Goal: Task Accomplishment & Management: Use online tool/utility

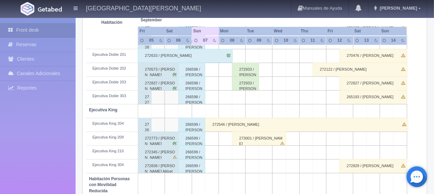
scroll to position [241, 0]
click at [192, 139] on div "266599 / Javier Romero" at bounding box center [191, 138] width 27 height 14
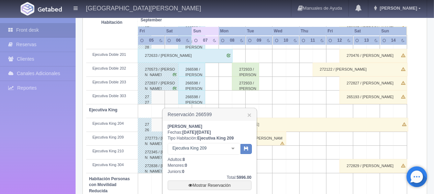
scroll to position [275, 0]
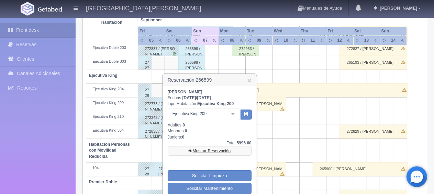
click at [204, 150] on link "Mostrar Reservación" at bounding box center [210, 151] width 84 height 10
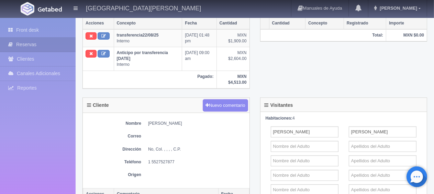
scroll to position [212, 0]
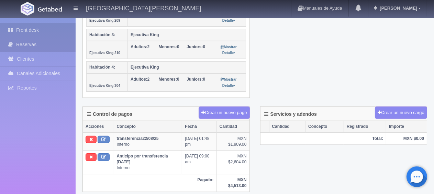
click at [58, 30] on link "Front desk" at bounding box center [38, 30] width 76 height 14
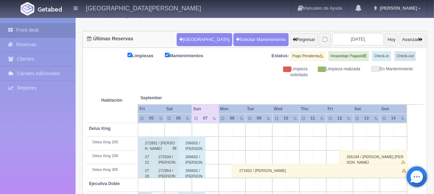
scroll to position [91, 0]
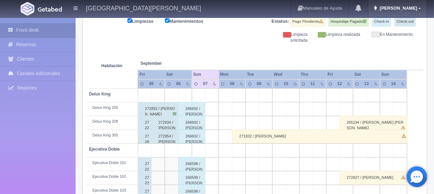
click at [413, 10] on span "[PERSON_NAME]" at bounding box center [397, 7] width 39 height 5
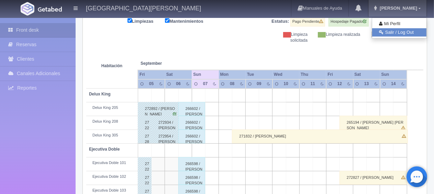
click at [407, 30] on link "Salir / Log Out" at bounding box center [399, 32] width 54 height 9
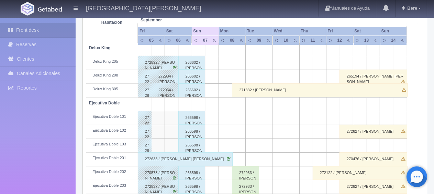
scroll to position [206, 0]
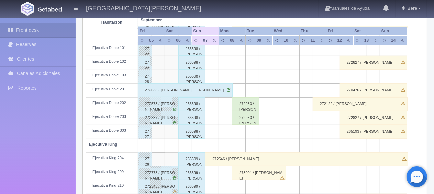
click at [193, 77] on div "266598 / [PERSON_NAME]" at bounding box center [191, 76] width 27 height 14
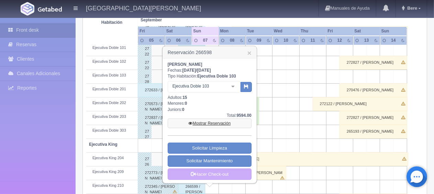
click at [201, 124] on link "Mostrar Reservación" at bounding box center [210, 123] width 84 height 10
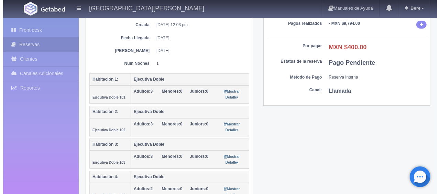
scroll to position [241, 0]
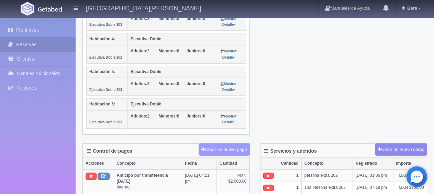
click at [218, 143] on button "Crear un nuevo pago" at bounding box center [224, 149] width 51 height 13
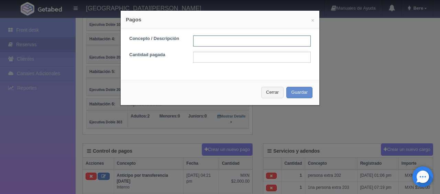
click at [211, 45] on input "text" at bounding box center [252, 40] width 118 height 11
type input "Total Efectivo"
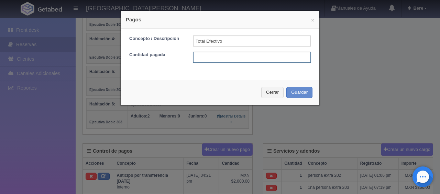
click at [223, 58] on input "text" at bounding box center [252, 57] width 118 height 11
type input "400"
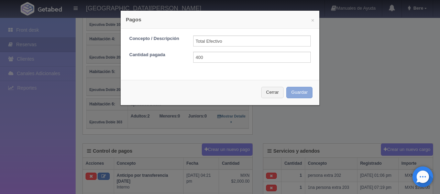
click at [297, 91] on button "Guardar" at bounding box center [299, 92] width 26 height 11
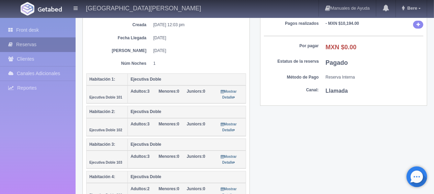
scroll to position [69, 0]
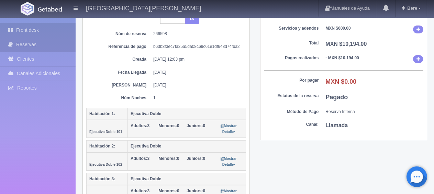
click at [14, 31] on icon at bounding box center [12, 29] width 8 height 7
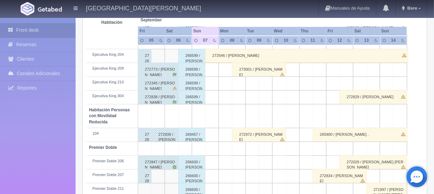
scroll to position [366, 0]
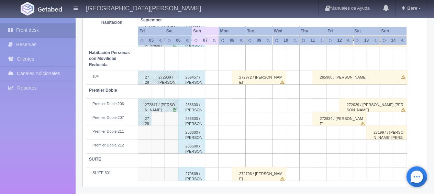
click at [189, 170] on div "270609 / [PERSON_NAME]" at bounding box center [191, 174] width 27 height 14
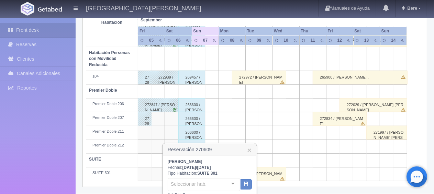
scroll to position [401, 0]
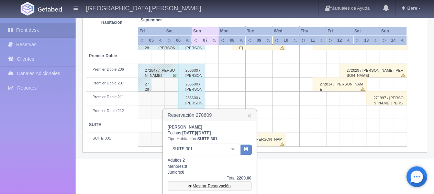
click at [199, 183] on link "Mostrar Reservación" at bounding box center [210, 186] width 84 height 10
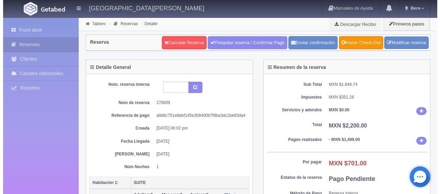
scroll to position [103, 0]
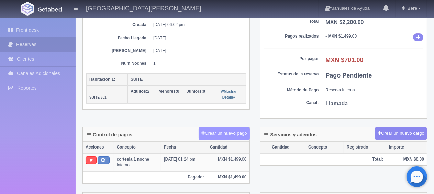
click at [231, 132] on button "Crear un nuevo pago" at bounding box center [224, 133] width 51 height 13
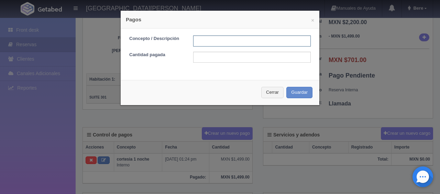
click at [195, 36] on input "text" at bounding box center [252, 40] width 118 height 11
type input "Total Efectivo"
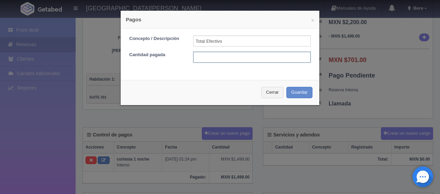
click at [214, 59] on input "text" at bounding box center [252, 57] width 118 height 11
type input "701"
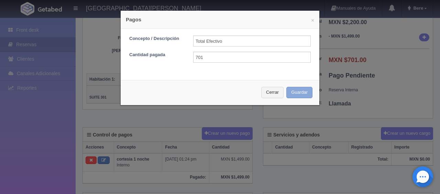
click at [287, 91] on button "Guardar" at bounding box center [299, 92] width 26 height 11
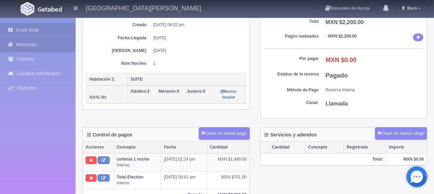
scroll to position [103, 0]
click at [66, 29] on link "Front desk" at bounding box center [38, 30] width 76 height 14
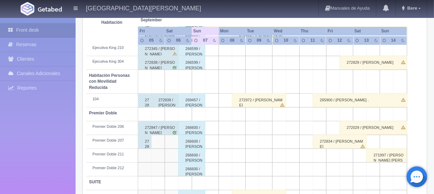
scroll to position [366, 0]
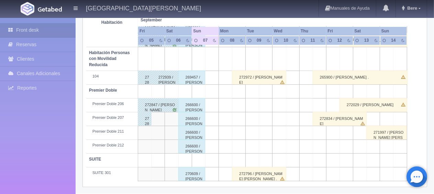
click at [194, 119] on div "266600 / [PERSON_NAME]" at bounding box center [191, 119] width 27 height 14
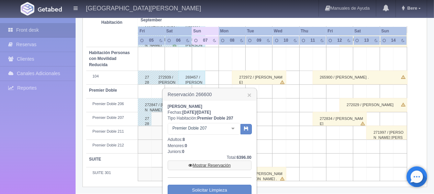
click at [212, 165] on link "Mostrar Reservación" at bounding box center [210, 165] width 84 height 10
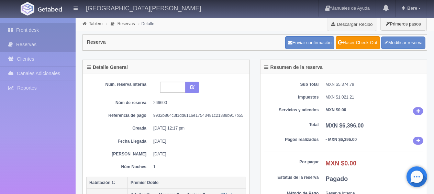
click at [22, 28] on link "Front desk" at bounding box center [38, 30] width 76 height 14
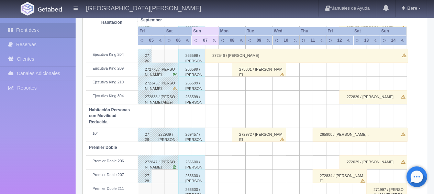
scroll to position [366, 0]
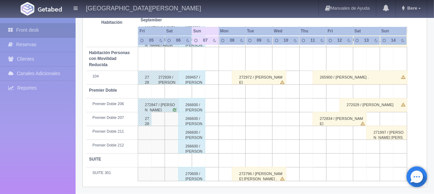
click at [185, 77] on div "269457 / [PERSON_NAME]" at bounding box center [191, 77] width 27 height 14
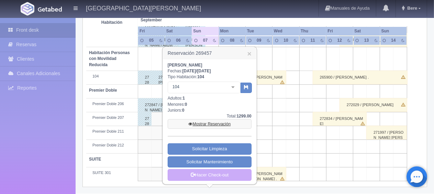
click at [195, 120] on link "Mostrar Reservación" at bounding box center [210, 124] width 84 height 10
